Goal: Information Seeking & Learning: Check status

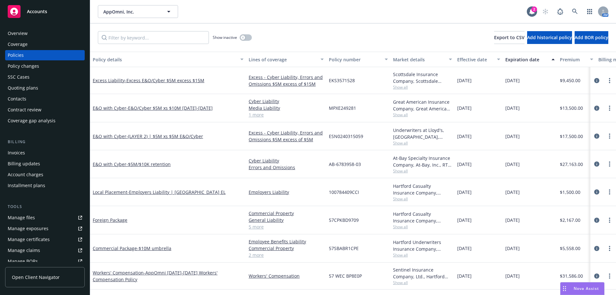
click at [492, 16] on div "AppOmni, Inc. AppOmni, Inc." at bounding box center [312, 11] width 429 height 13
click at [21, 86] on div "Quoting plans" at bounding box center [23, 88] width 30 height 10
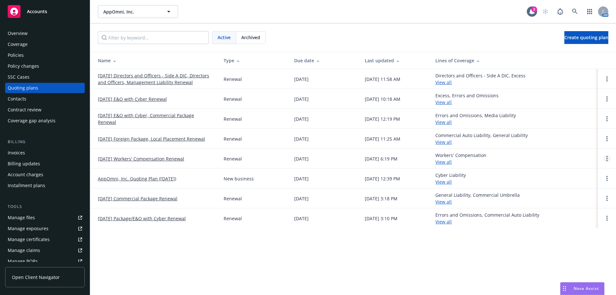
click at [608, 161] on link "Open options" at bounding box center [607, 159] width 8 height 8
click at [153, 161] on link "[DATE] Workers' Compensation Renewal" at bounding box center [141, 158] width 86 height 7
